Goal: Task Accomplishment & Management: Complete application form

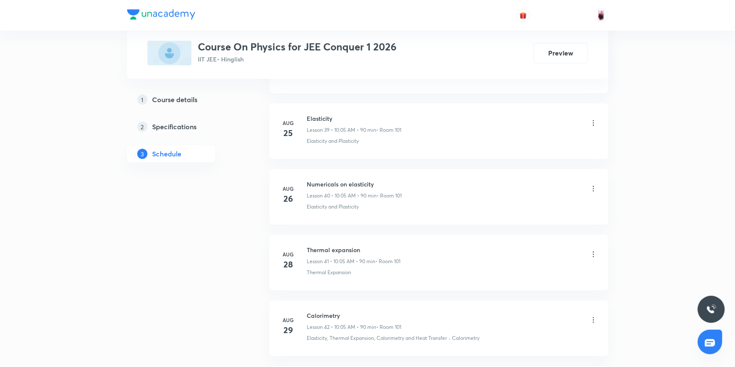
scroll to position [3142, 0]
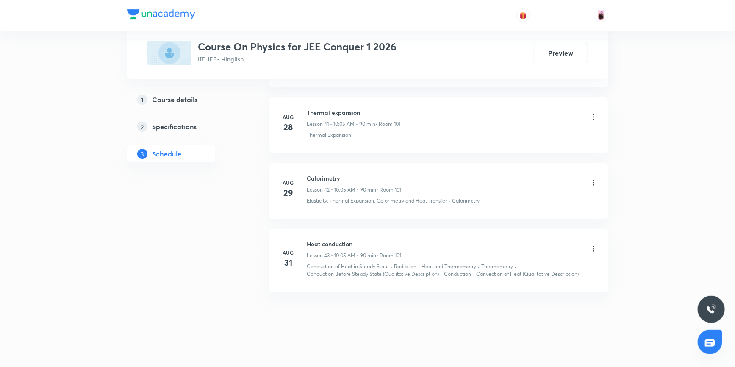
click at [592, 244] on icon at bounding box center [593, 248] width 8 height 8
click at [518, 263] on p "Edit" at bounding box center [515, 265] width 11 height 9
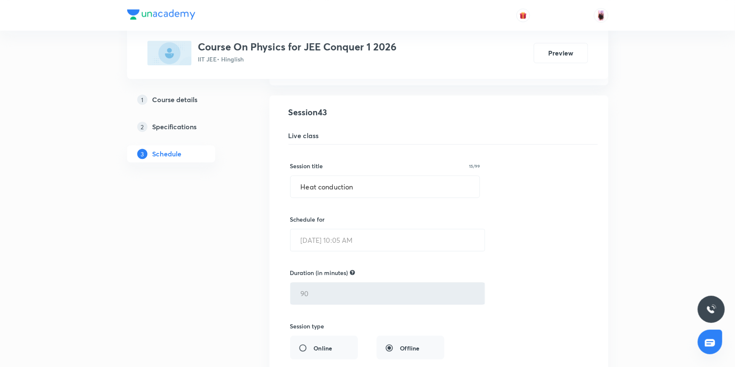
scroll to position [2827, 0]
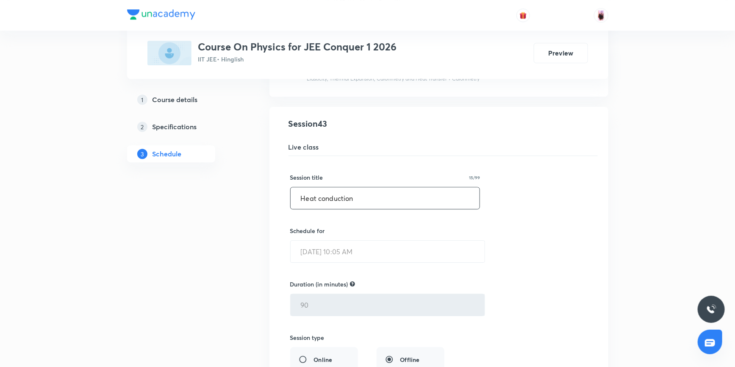
drag, startPoint x: 301, startPoint y: 194, endPoint x: 361, endPoint y: 194, distance: 60.2
click at [361, 194] on input "Heat conduction" at bounding box center [385, 198] width 189 height 22
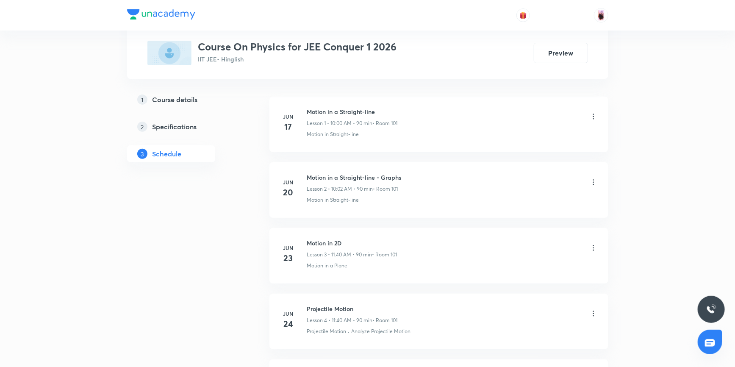
scroll to position [0, 0]
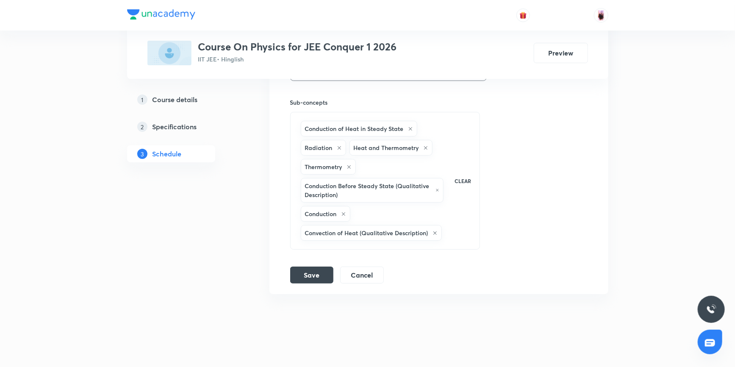
scroll to position [3174, 0]
click at [368, 267] on button "Cancel" at bounding box center [362, 272] width 44 height 17
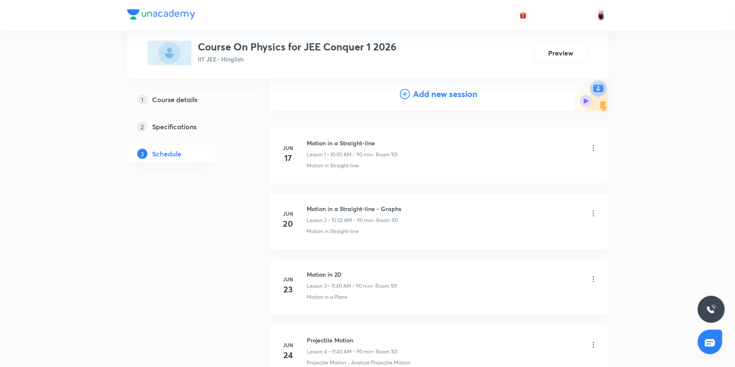
scroll to position [0, 0]
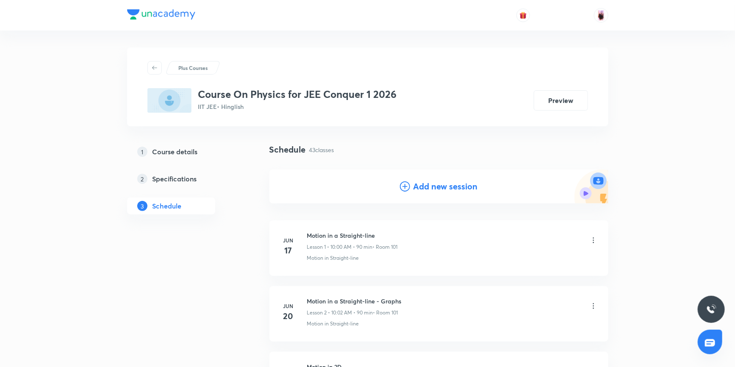
drag, startPoint x: 453, startPoint y: 185, endPoint x: 450, endPoint y: 188, distance: 4.5
click at [453, 185] on h4 "Add new session" at bounding box center [446, 186] width 64 height 13
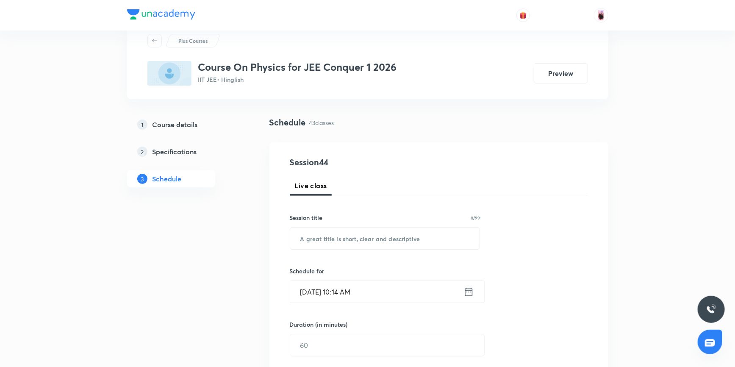
scroll to position [115, 0]
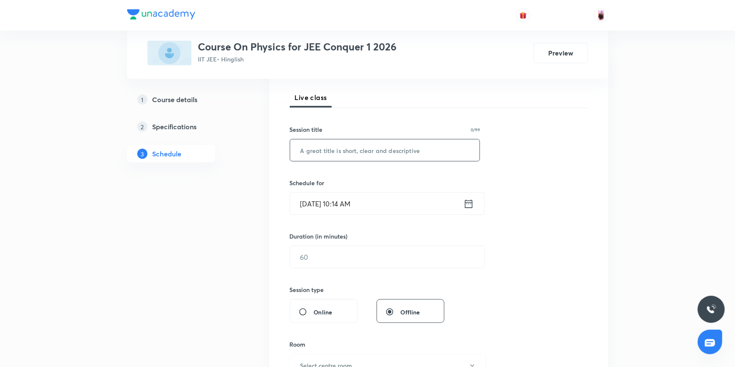
click at [392, 153] on input "text" at bounding box center [385, 150] width 190 height 22
paste input "Heat conduction"
type input "Heat conduction"
click at [467, 204] on icon at bounding box center [469, 204] width 11 height 12
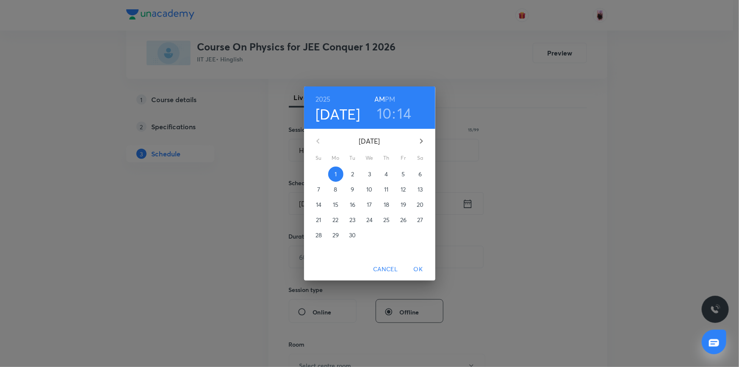
click at [405, 115] on h3 "14" at bounding box center [405, 113] width 14 height 18
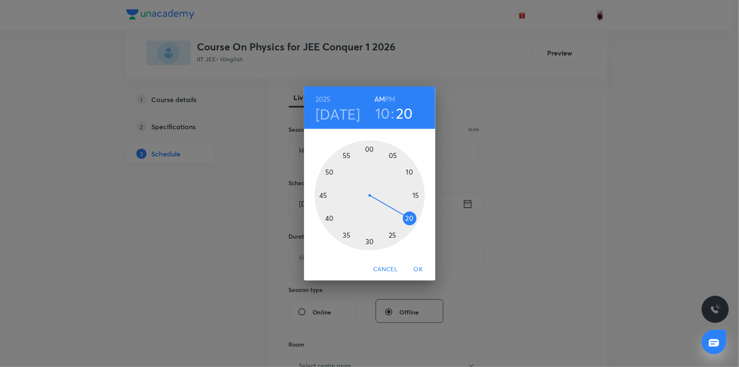
drag, startPoint x: 418, startPoint y: 186, endPoint x: 410, endPoint y: 217, distance: 31.6
click at [410, 217] on div at bounding box center [370, 195] width 110 height 110
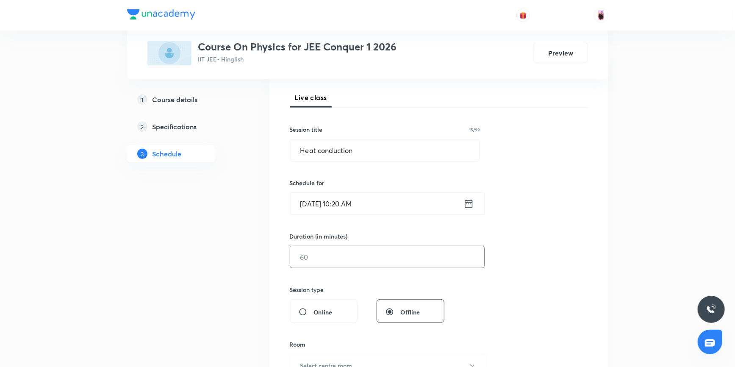
click at [330, 260] on input "text" at bounding box center [387, 257] width 194 height 22
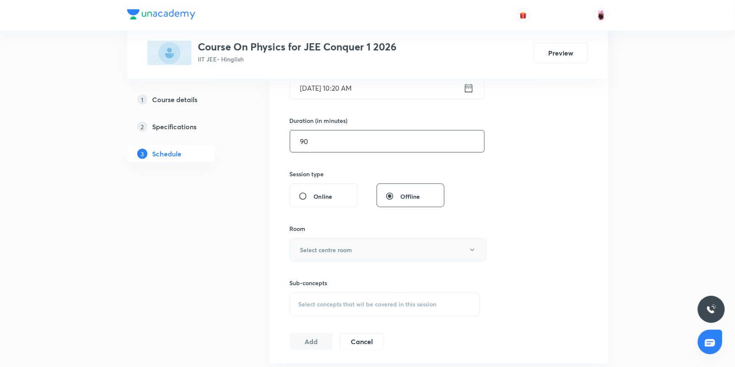
type input "90"
click at [326, 253] on h6 "Select centre room" at bounding box center [326, 249] width 52 height 9
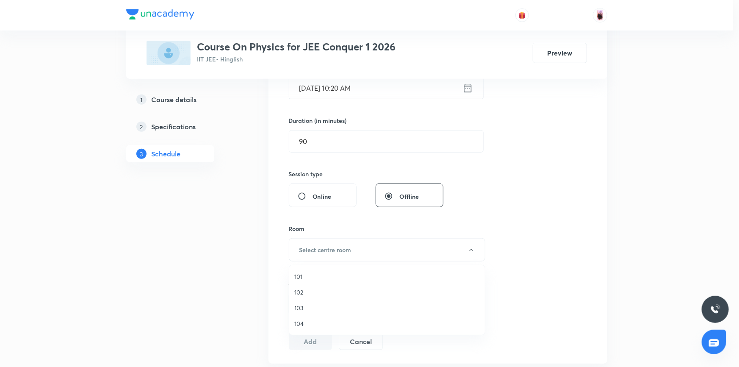
click at [301, 274] on span "101" at bounding box center [387, 276] width 186 height 9
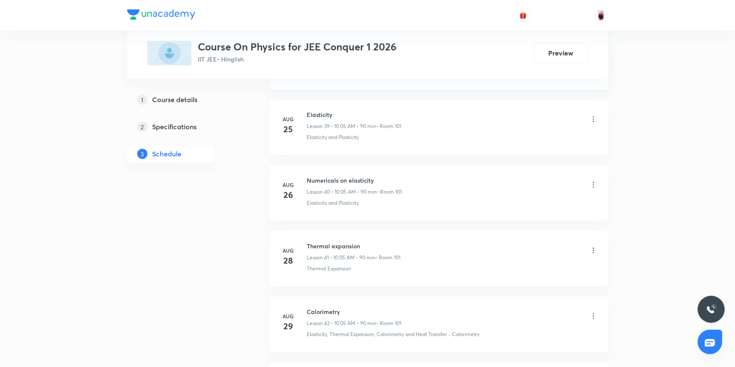
scroll to position [3142, 0]
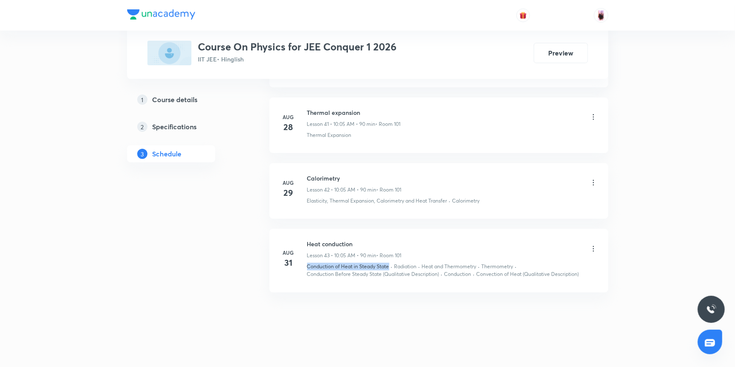
drag, startPoint x: 307, startPoint y: 261, endPoint x: 389, endPoint y: 262, distance: 82.2
click at [389, 263] on p "Conduction of Heat in Steady State" at bounding box center [348, 267] width 82 height 8
copy p "Conduction of Heat in Steady State"
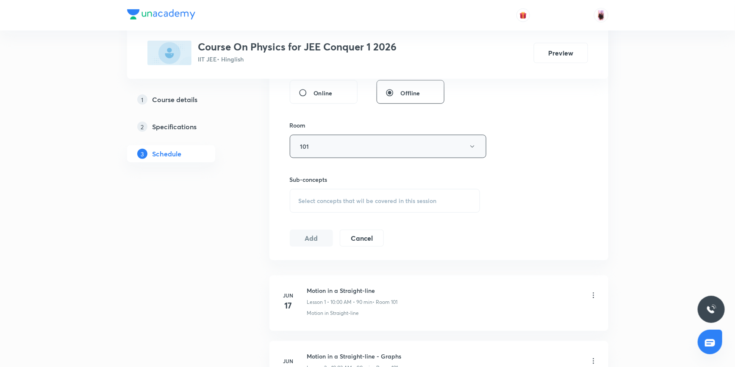
scroll to position [330, 0]
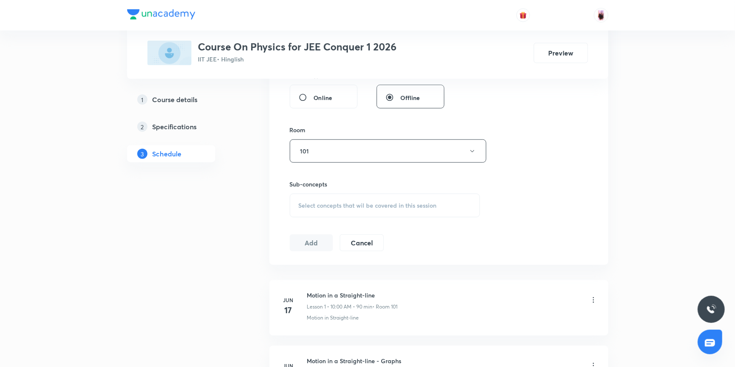
click at [332, 197] on div "Select concepts that wil be covered in this session" at bounding box center [385, 206] width 191 height 24
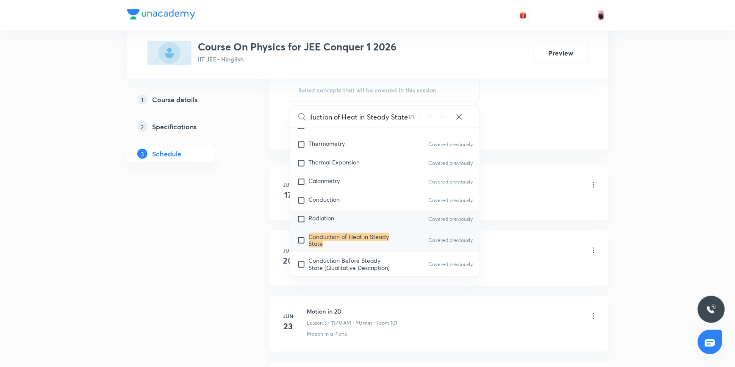
scroll to position [11299, 0]
type input "Conduction of Heat in Steady State"
click at [301, 239] on input "checkbox" at bounding box center [303, 239] width 12 height 14
checkbox input "true"
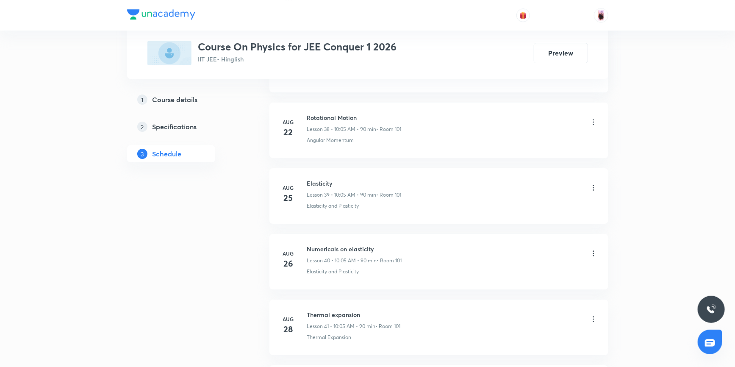
scroll to position [3151, 0]
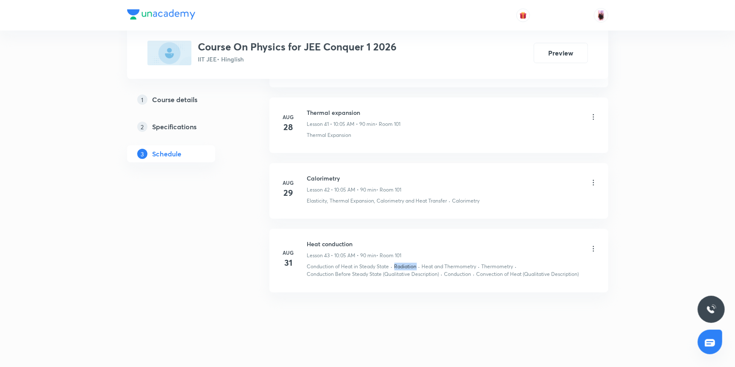
drag, startPoint x: 394, startPoint y: 261, endPoint x: 418, endPoint y: 261, distance: 23.3
click at [418, 263] on div "Conduction of Heat in Steady State · Radiation · Heat and Thermometry · Thermom…" at bounding box center [452, 271] width 291 height 16
copy p "Radiation"
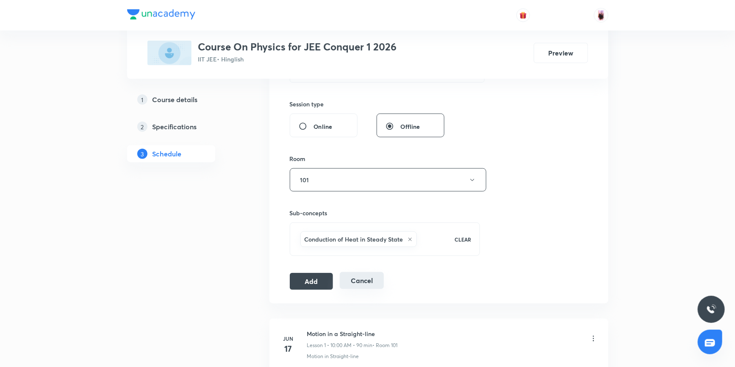
scroll to position [339, 0]
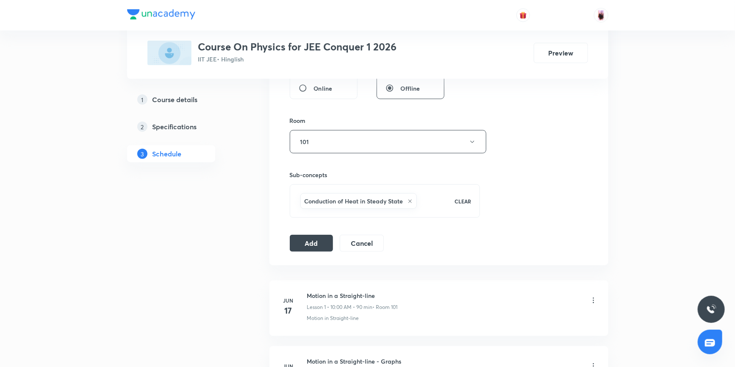
click at [430, 205] on div "Conduction of Heat in Steady State" at bounding box center [372, 201] width 147 height 19
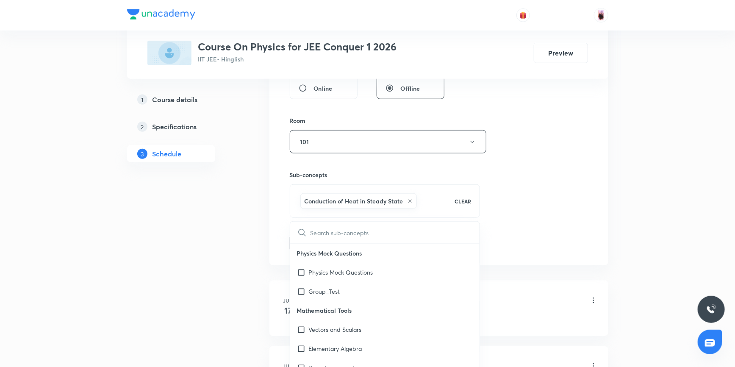
type input "Radiation"
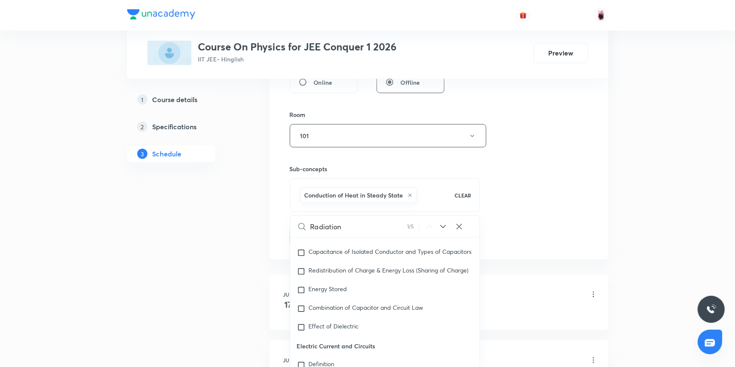
scroll to position [10145, 0]
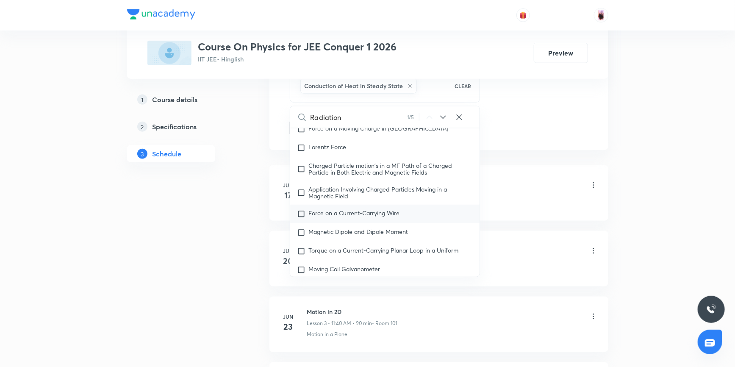
checkbox input "true"
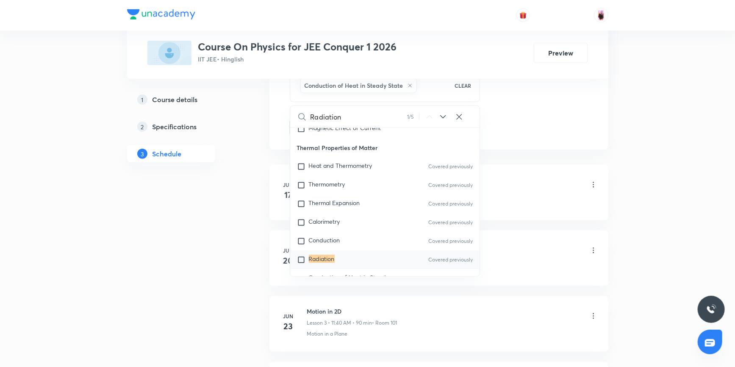
scroll to position [11280, 0]
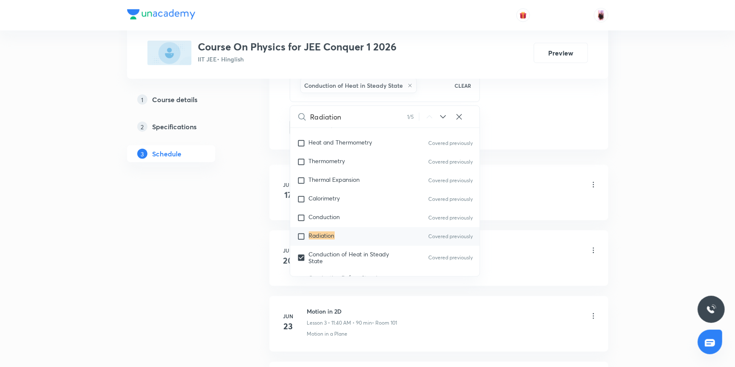
type input "Radiation"
click at [302, 236] on input "checkbox" at bounding box center [303, 236] width 12 height 8
checkbox input "true"
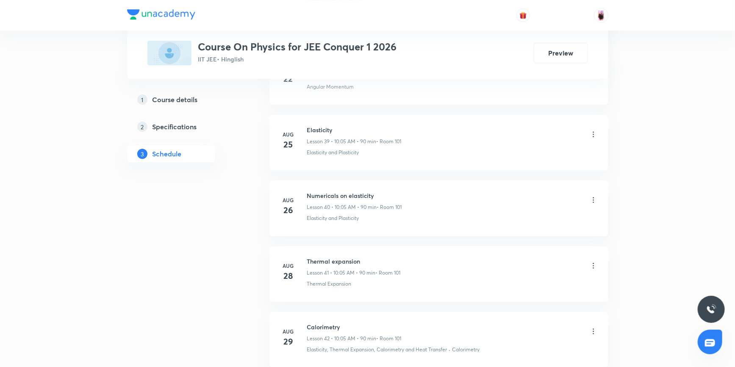
scroll to position [3170, 0]
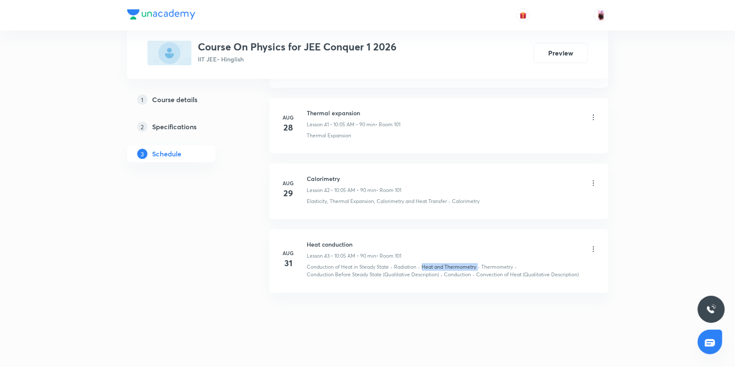
drag, startPoint x: 423, startPoint y: 261, endPoint x: 479, endPoint y: 268, distance: 56.3
click at [479, 263] on div "Conduction of Heat in Steady State · Radiation · Heat and Thermometry · Thermom…" at bounding box center [452, 271] width 291 height 16
copy p "Heat and Thermometry"
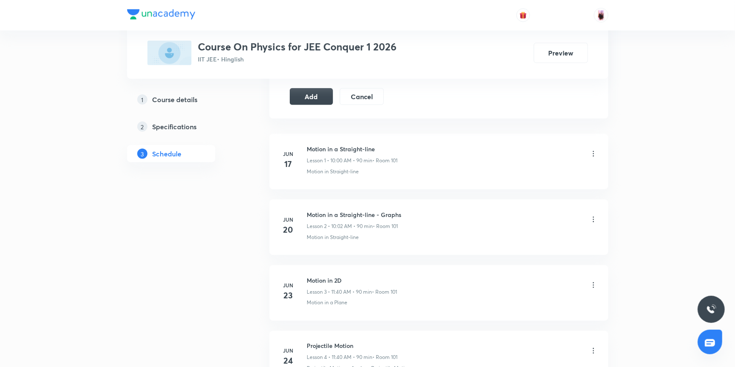
scroll to position [453, 0]
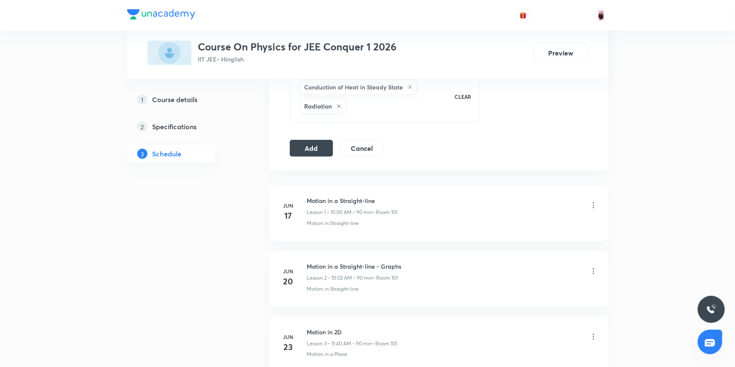
click at [364, 105] on div "Conduction of Heat in Steady State Radiation" at bounding box center [372, 97] width 147 height 38
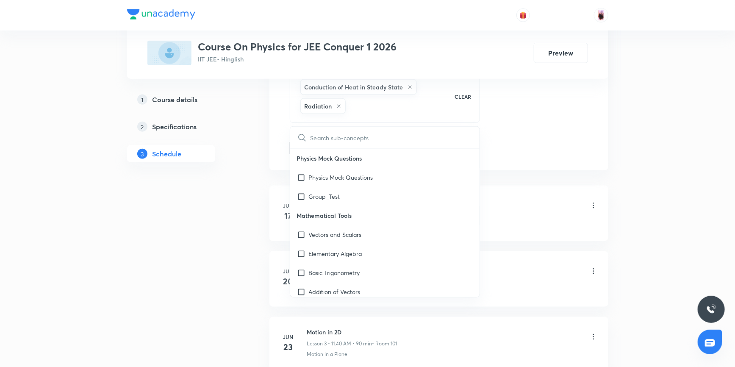
type input "Heat and Thermometry"
checkbox input "true"
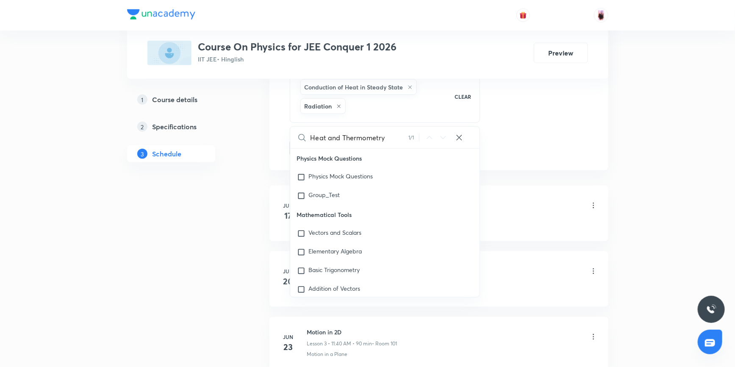
checkbox input "true"
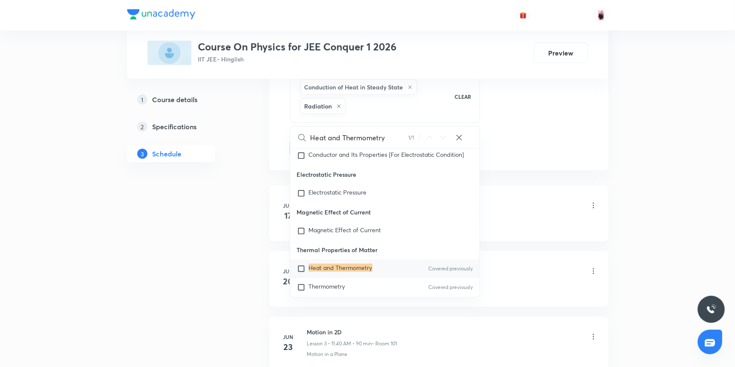
scroll to position [11187, 0]
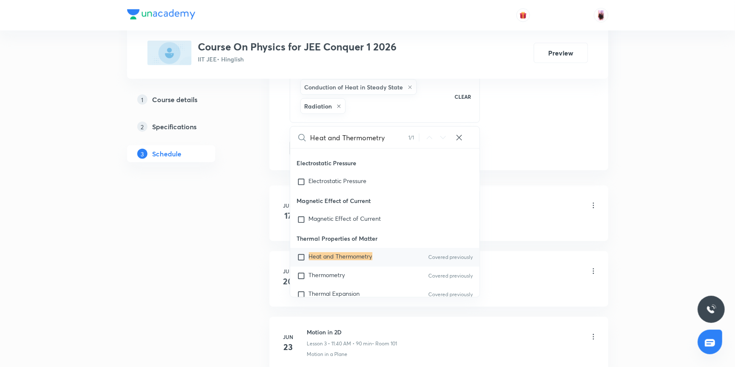
type input "Heat and Thermometry"
click at [301, 258] on input "checkbox" at bounding box center [303, 257] width 12 height 8
checkbox input "true"
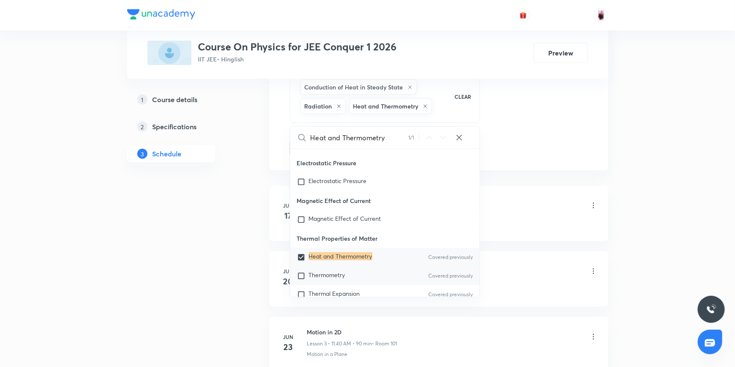
click at [301, 277] on input "checkbox" at bounding box center [303, 276] width 12 height 8
checkbox input "true"
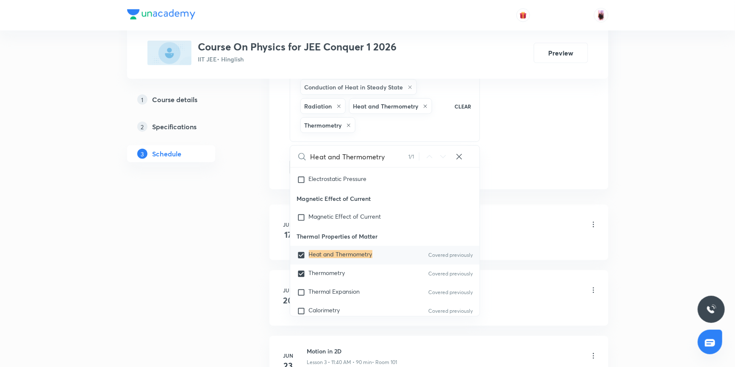
scroll to position [11225, 0]
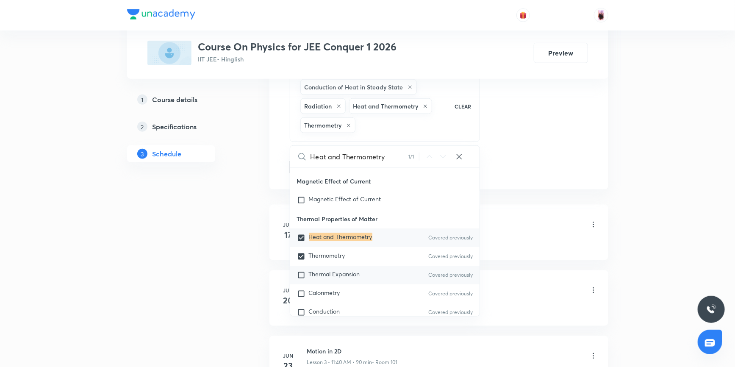
click at [300, 275] on input "checkbox" at bounding box center [303, 275] width 12 height 8
checkbox input "true"
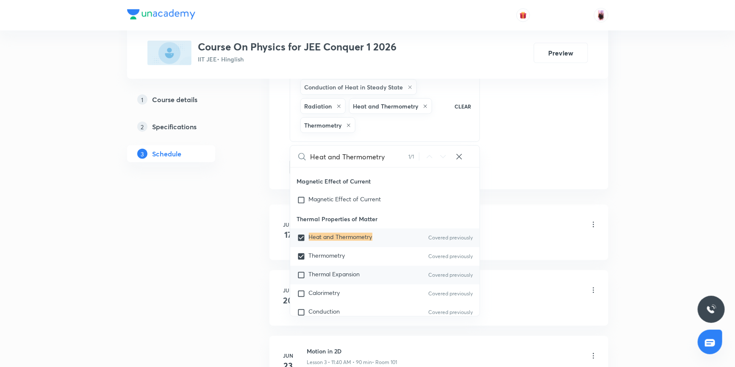
checkbox input "true"
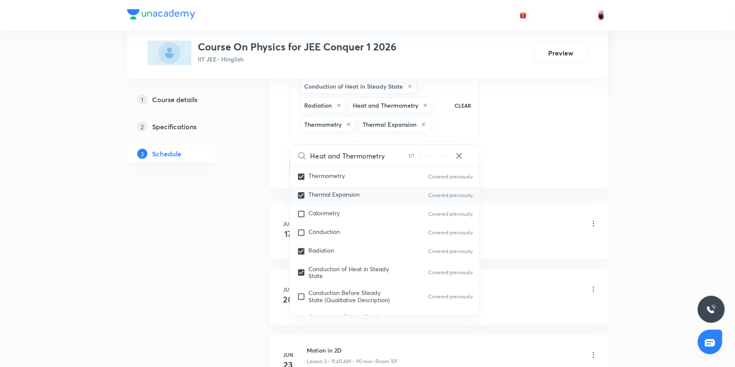
scroll to position [11379, 0]
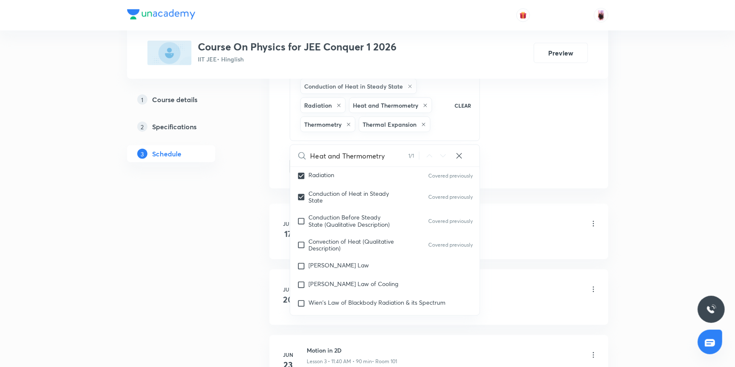
click at [556, 221] on div "Motion in a Straight-line Lesson 1 • 10:00 AM • 90 min • Room 101" at bounding box center [452, 224] width 291 height 20
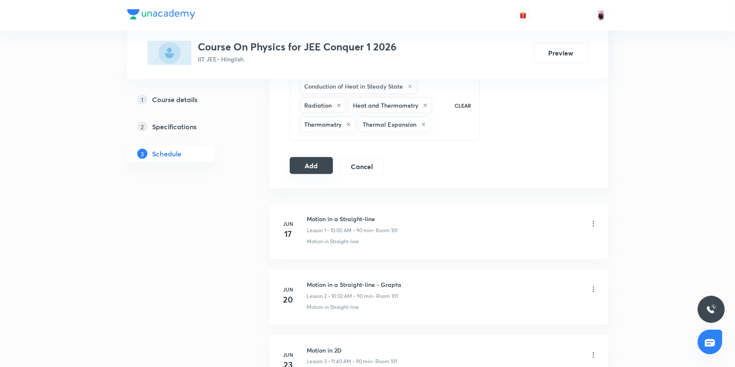
click at [316, 169] on button "Add" at bounding box center [312, 165] width 44 height 17
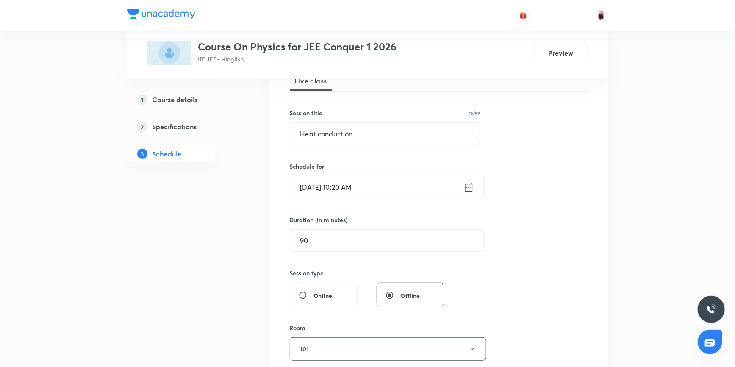
scroll to position [69, 0]
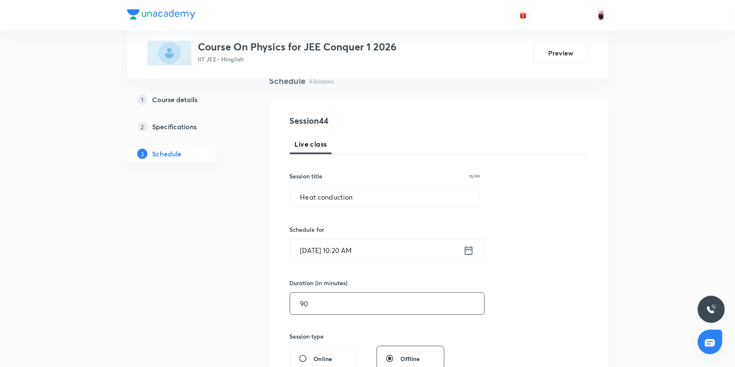
click at [310, 301] on input "90" at bounding box center [387, 304] width 194 height 22
type input "9"
type input "75"
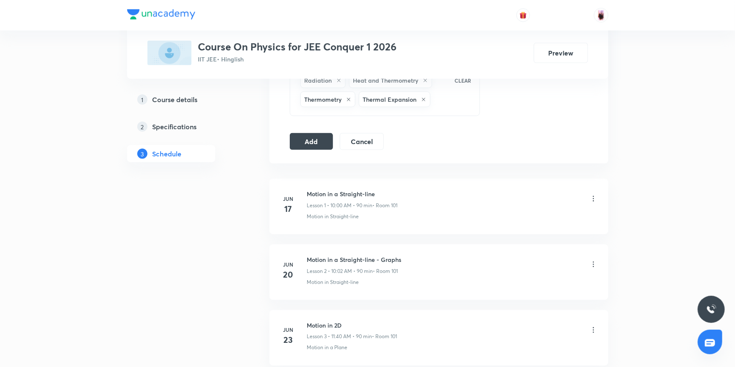
scroll to position [492, 0]
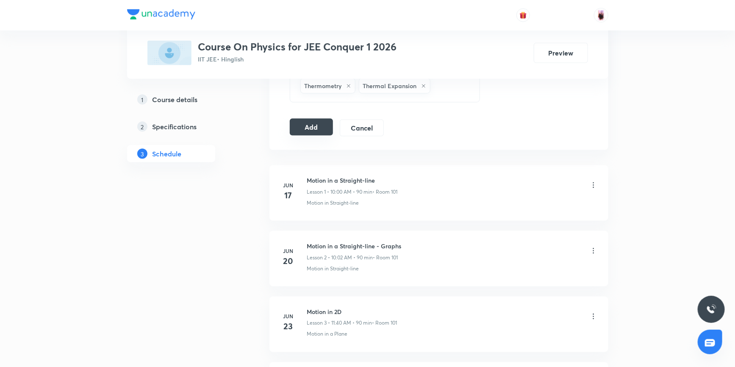
click at [310, 128] on button "Add" at bounding box center [312, 127] width 44 height 17
